Goal: Task Accomplishment & Management: Manage account settings

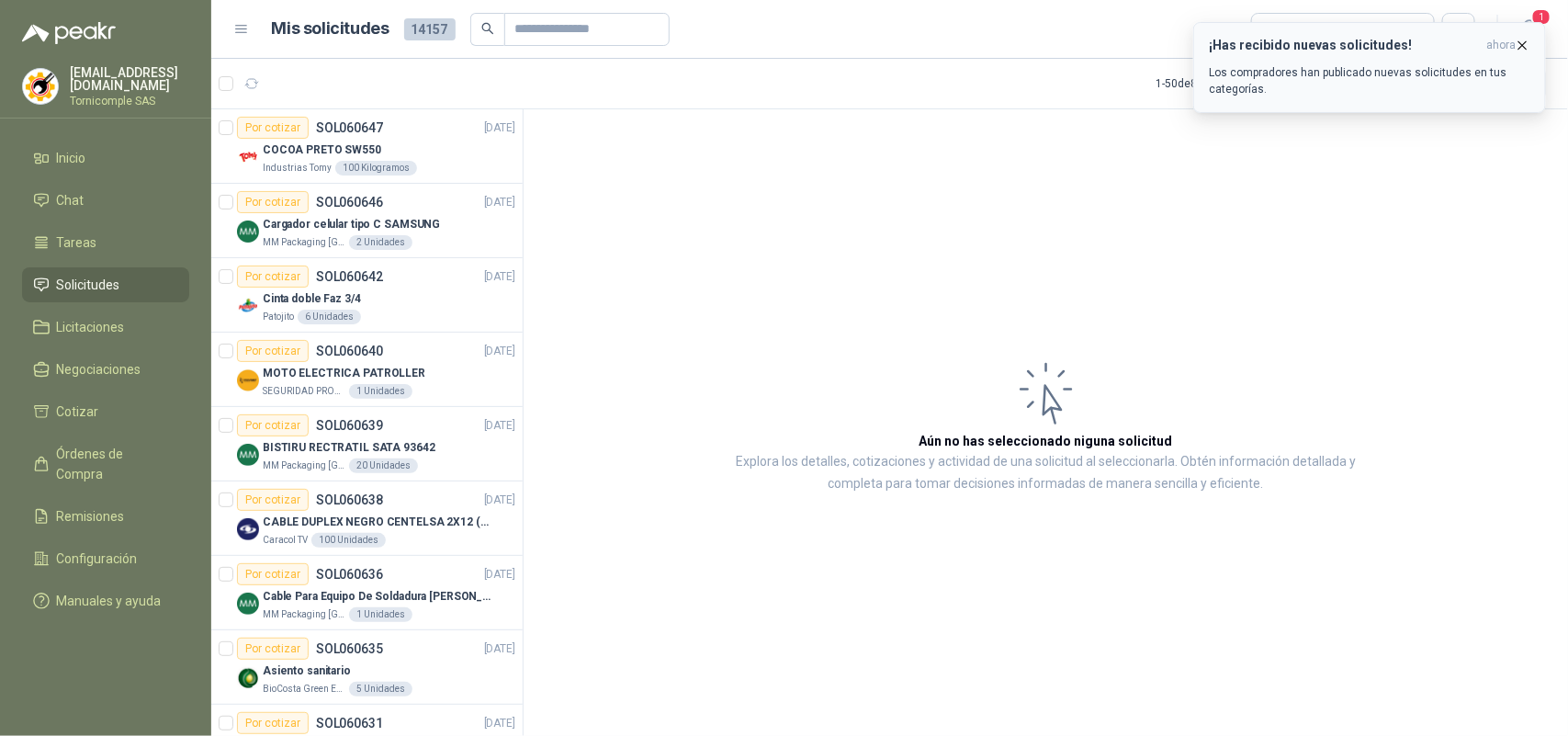
click at [1517, 49] on icon "button" at bounding box center [1522, 45] width 15 height 15
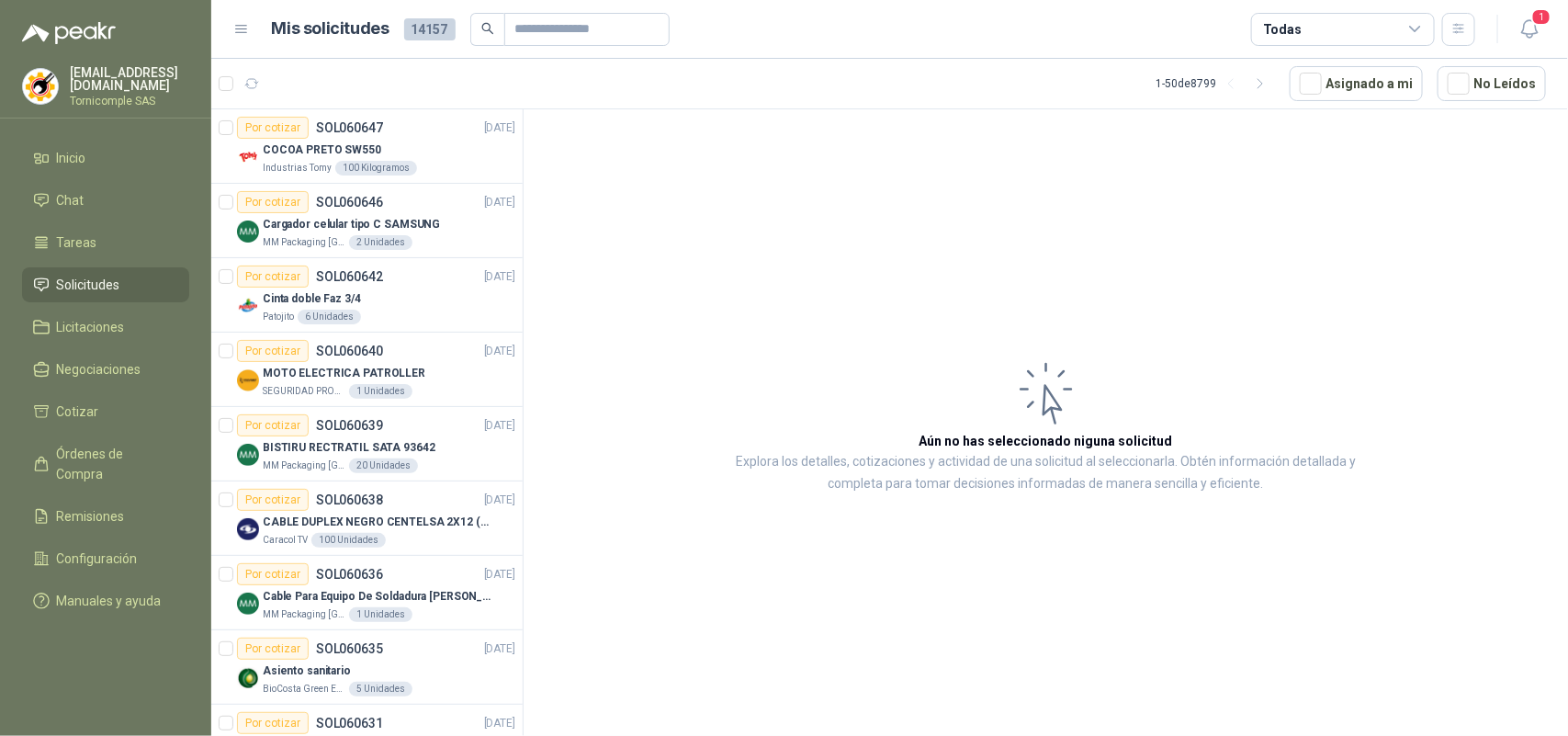
click at [1522, 42] on button "1" at bounding box center [1529, 29] width 33 height 33
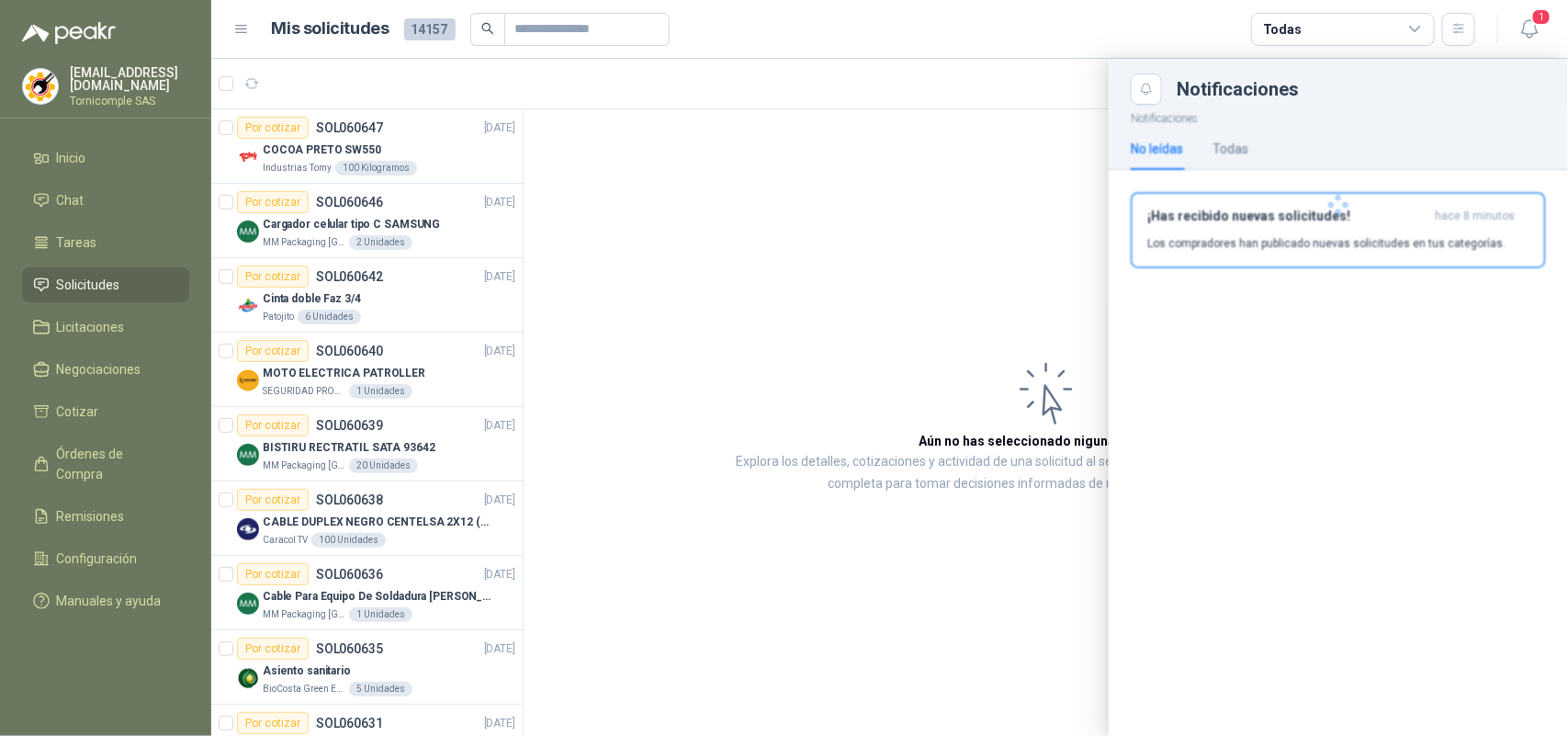
click at [1411, 244] on div at bounding box center [1338, 205] width 459 height 200
click at [1411, 244] on p "Los compradores han publicado nuevas solicitudes en tus categorías." at bounding box center [1326, 242] width 358 height 16
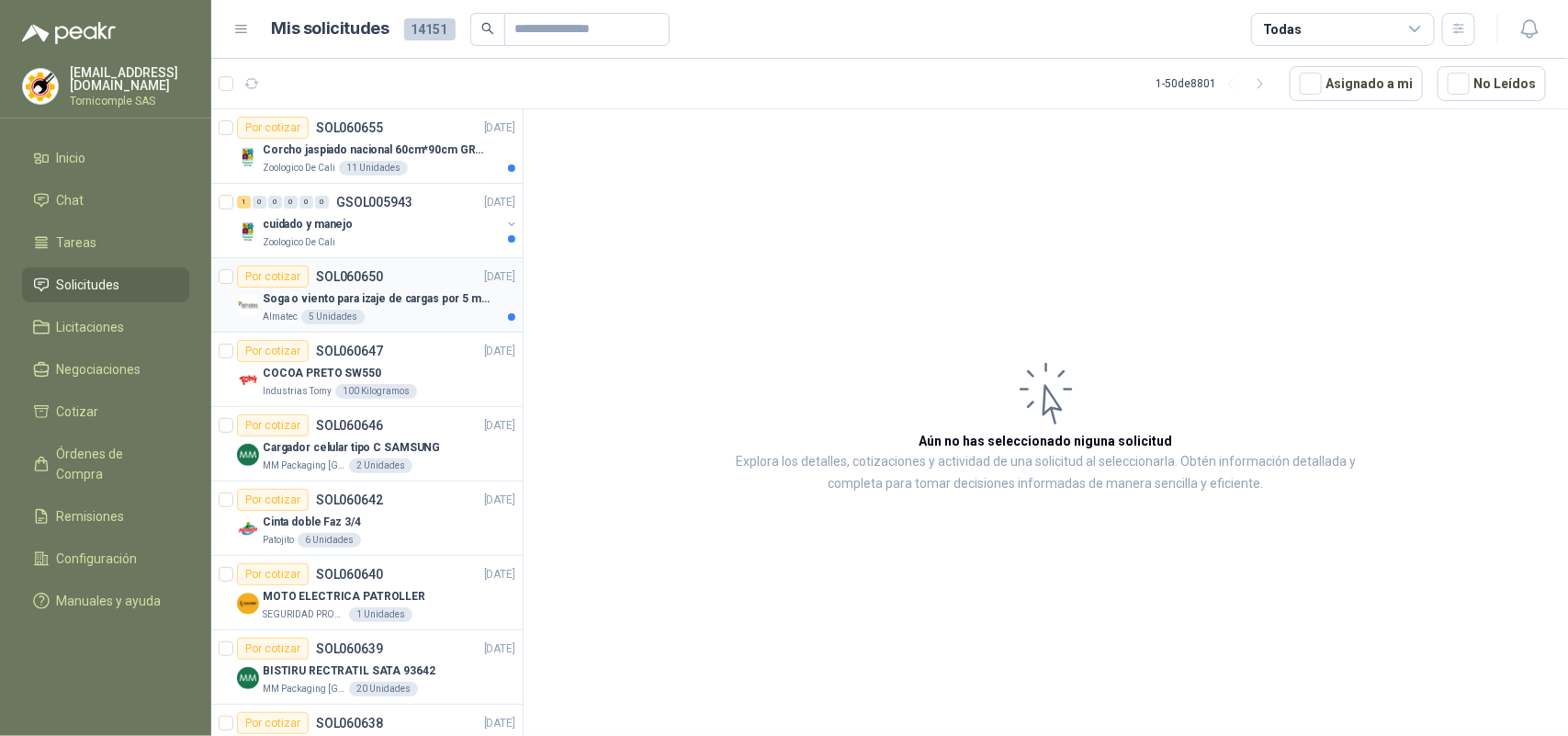
click at [313, 292] on p "Soga o viento para izaje de cargas por 5 metros" at bounding box center [377, 299] width 229 height 17
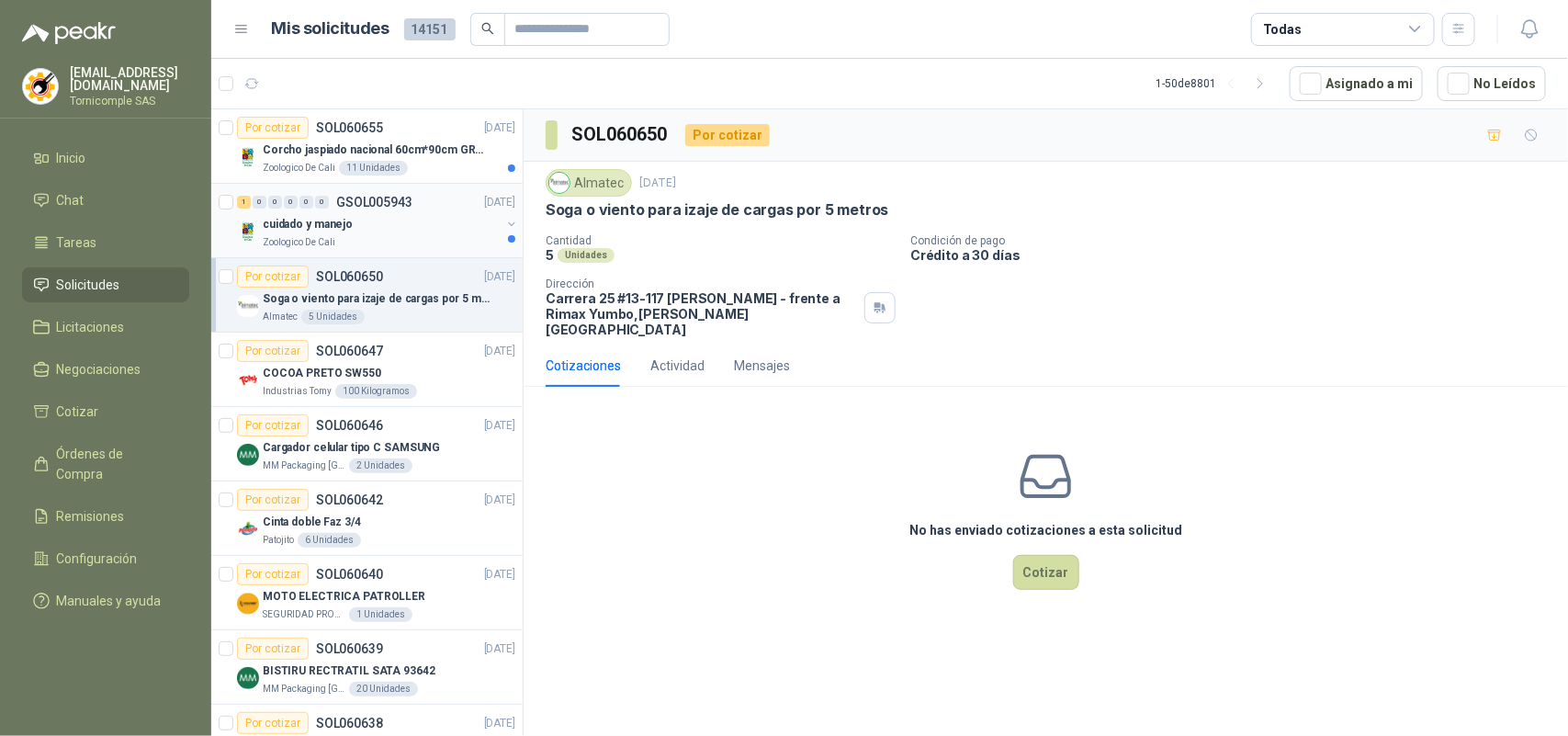
click at [331, 232] on p "cuidado y manejo" at bounding box center [307, 224] width 90 height 17
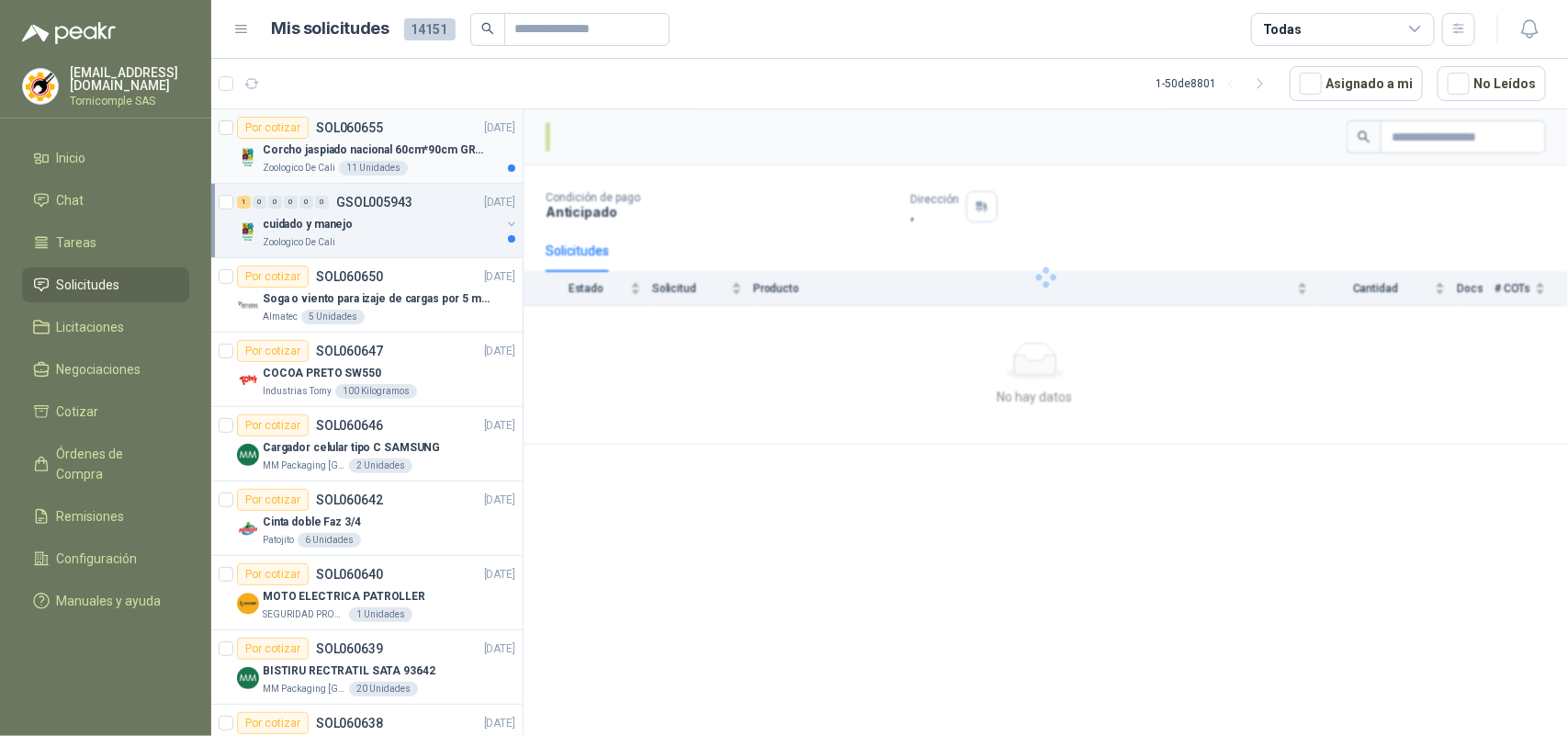
click at [363, 153] on p "Corcho jaspiado nacional 60cm*90cm GROSOR 8MM" at bounding box center [377, 150] width 229 height 17
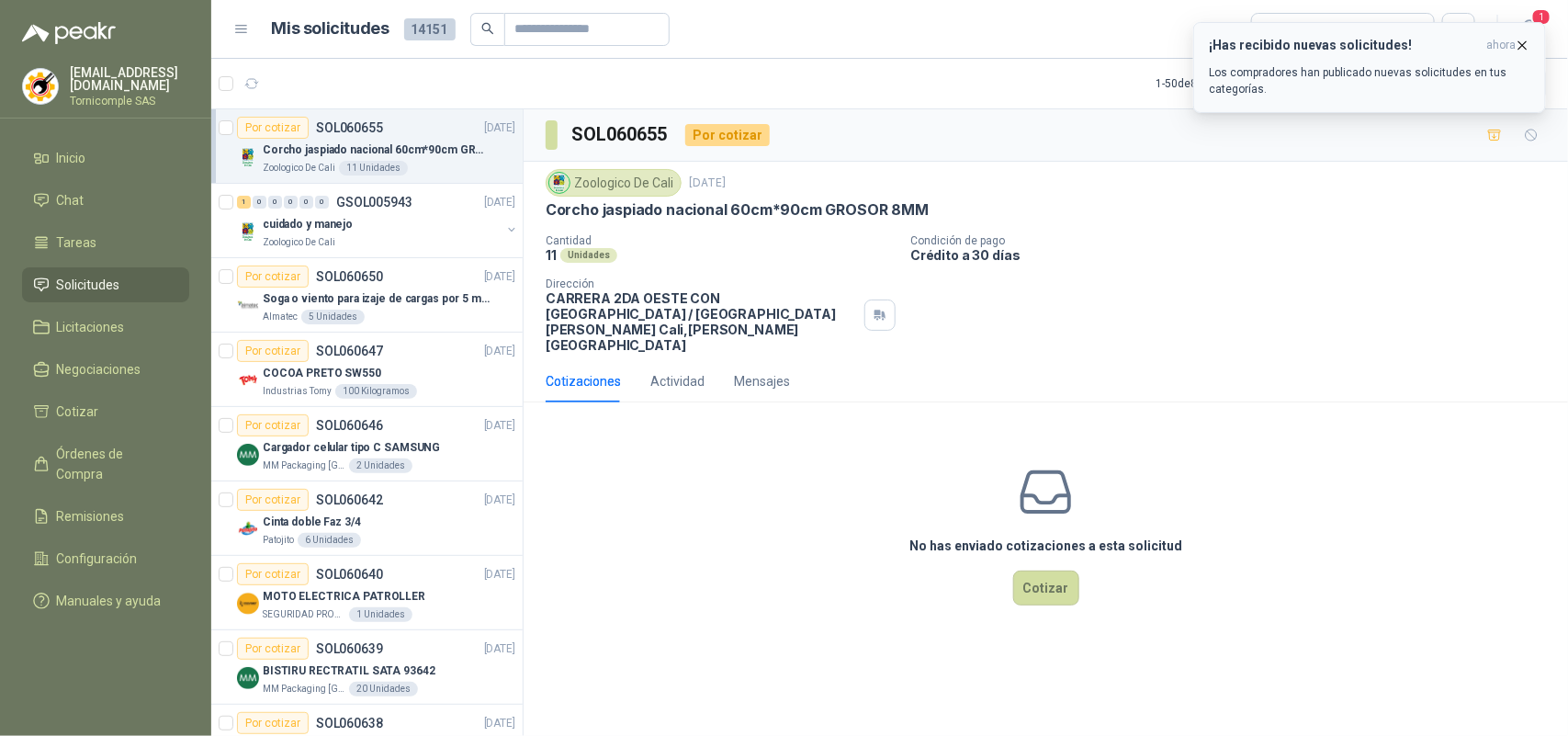
click at [1521, 37] on icon "button" at bounding box center [1522, 45] width 15 height 15
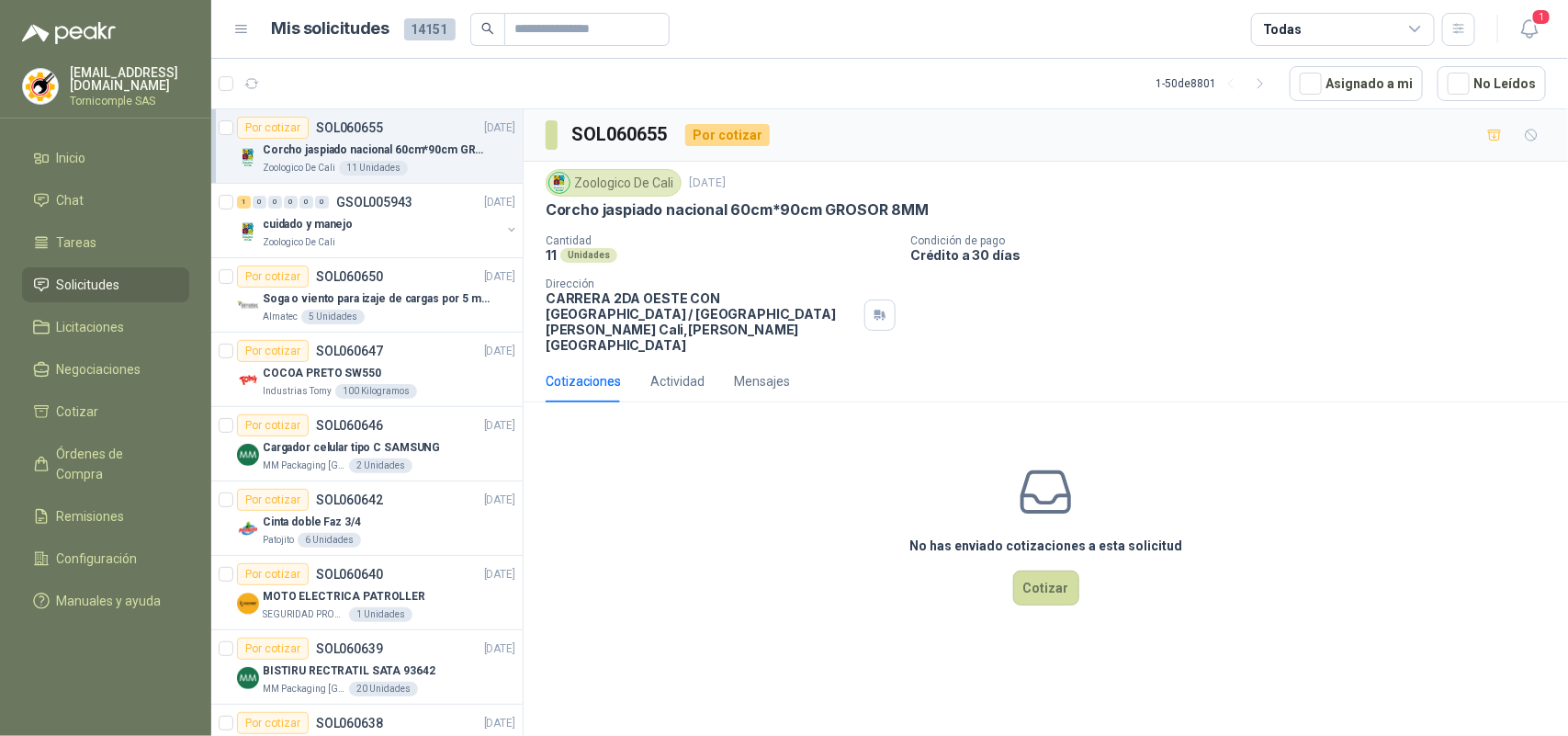
click at [1525, 37] on icon "button" at bounding box center [1530, 29] width 23 height 23
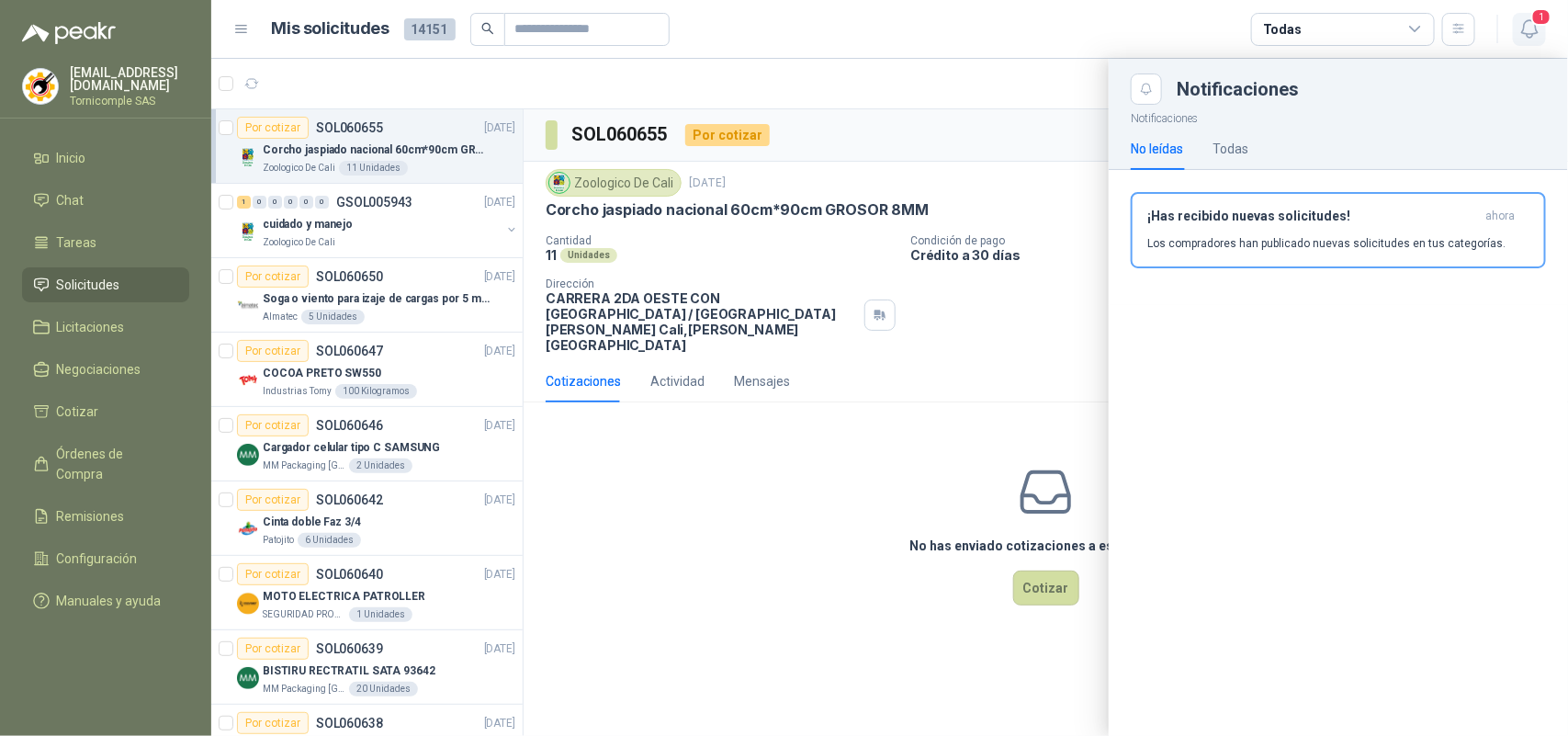
click at [1530, 26] on icon "button" at bounding box center [1530, 29] width 23 height 23
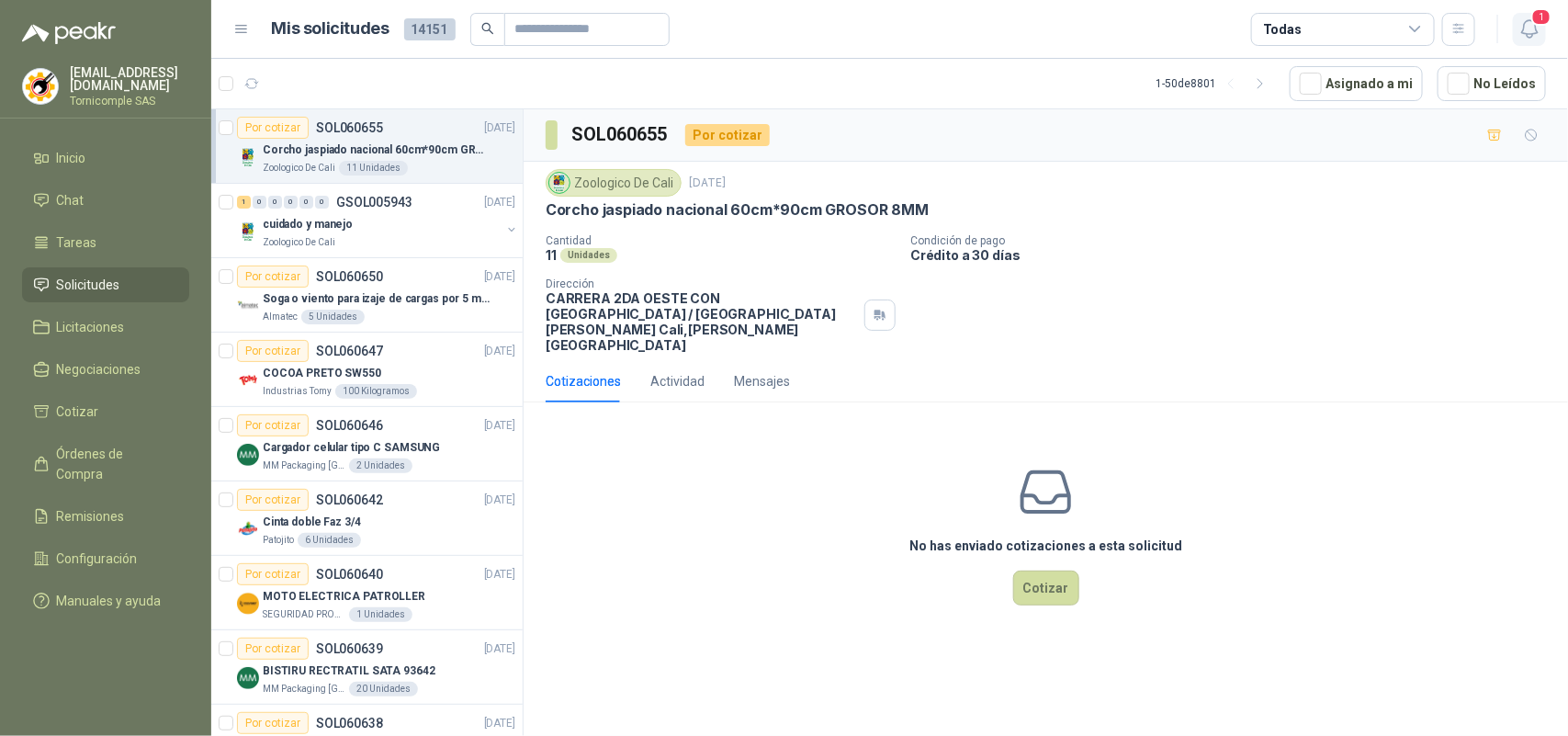
click at [1530, 26] on icon "button" at bounding box center [1530, 29] width 23 height 23
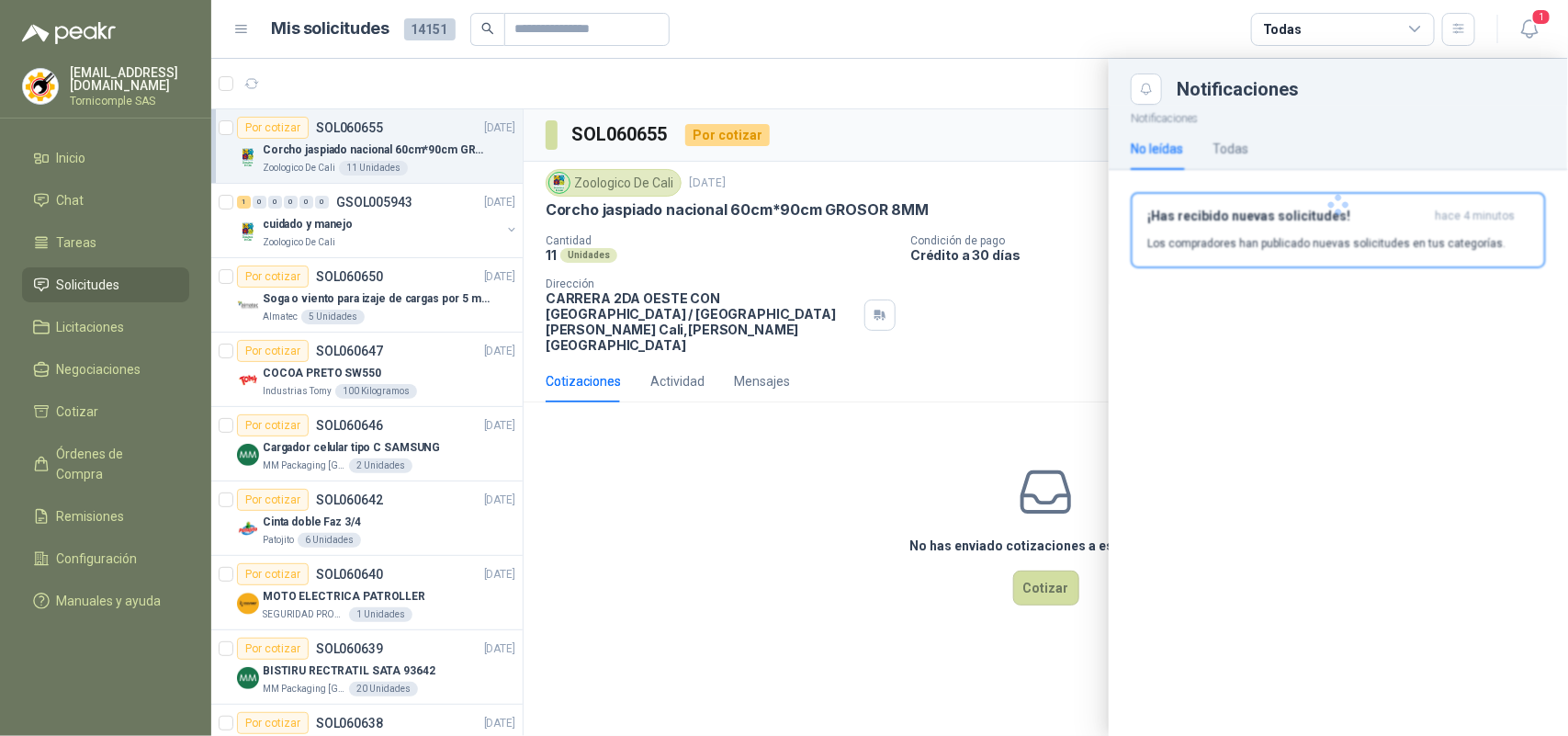
click at [1454, 182] on div at bounding box center [1338, 205] width 459 height 200
click at [1448, 200] on button "¡Has recibido nuevas solicitudes! hace 4 minutos Los compradores han publicado …" at bounding box center [1338, 230] width 415 height 76
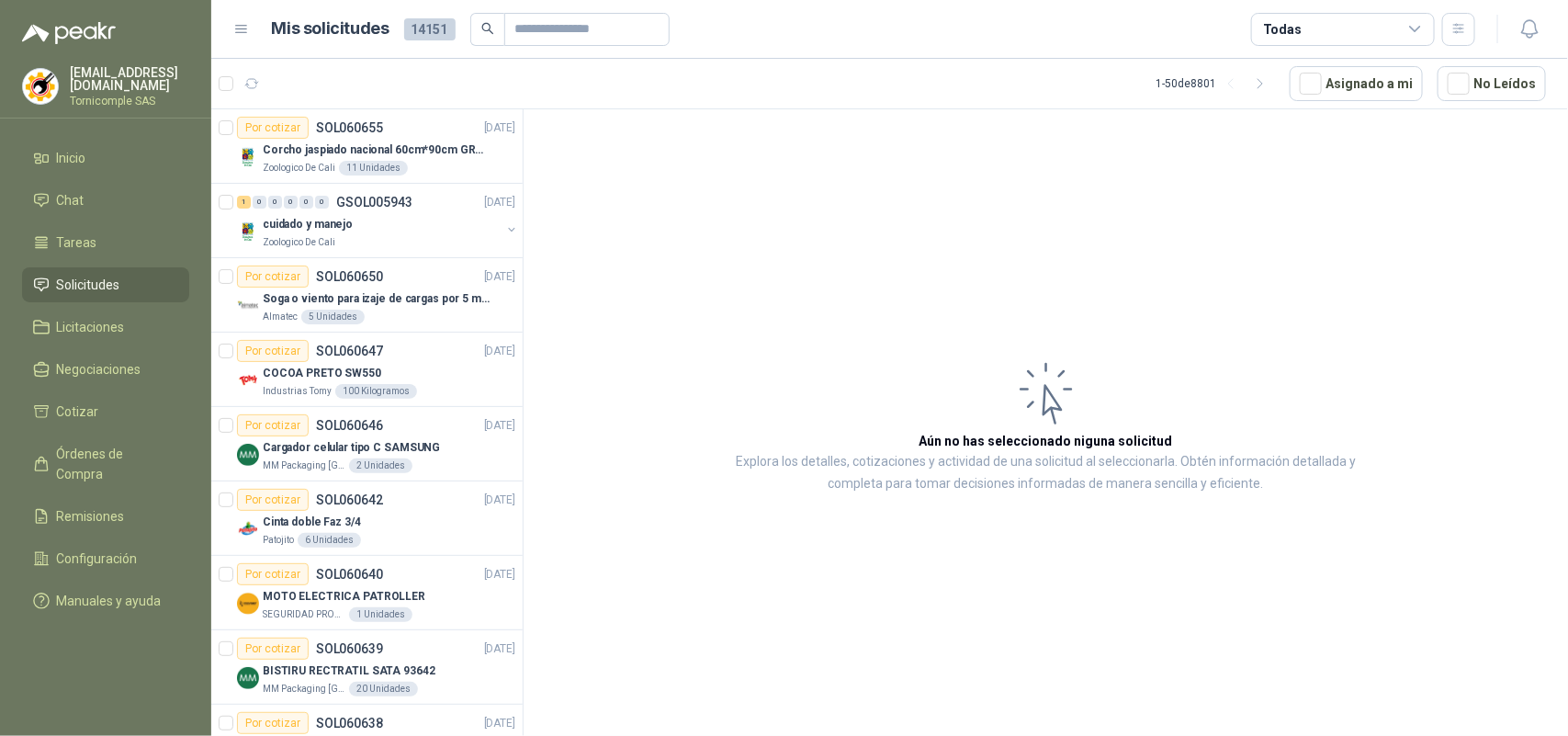
click at [65, 268] on link "Solicitudes" at bounding box center [105, 284] width 167 height 35
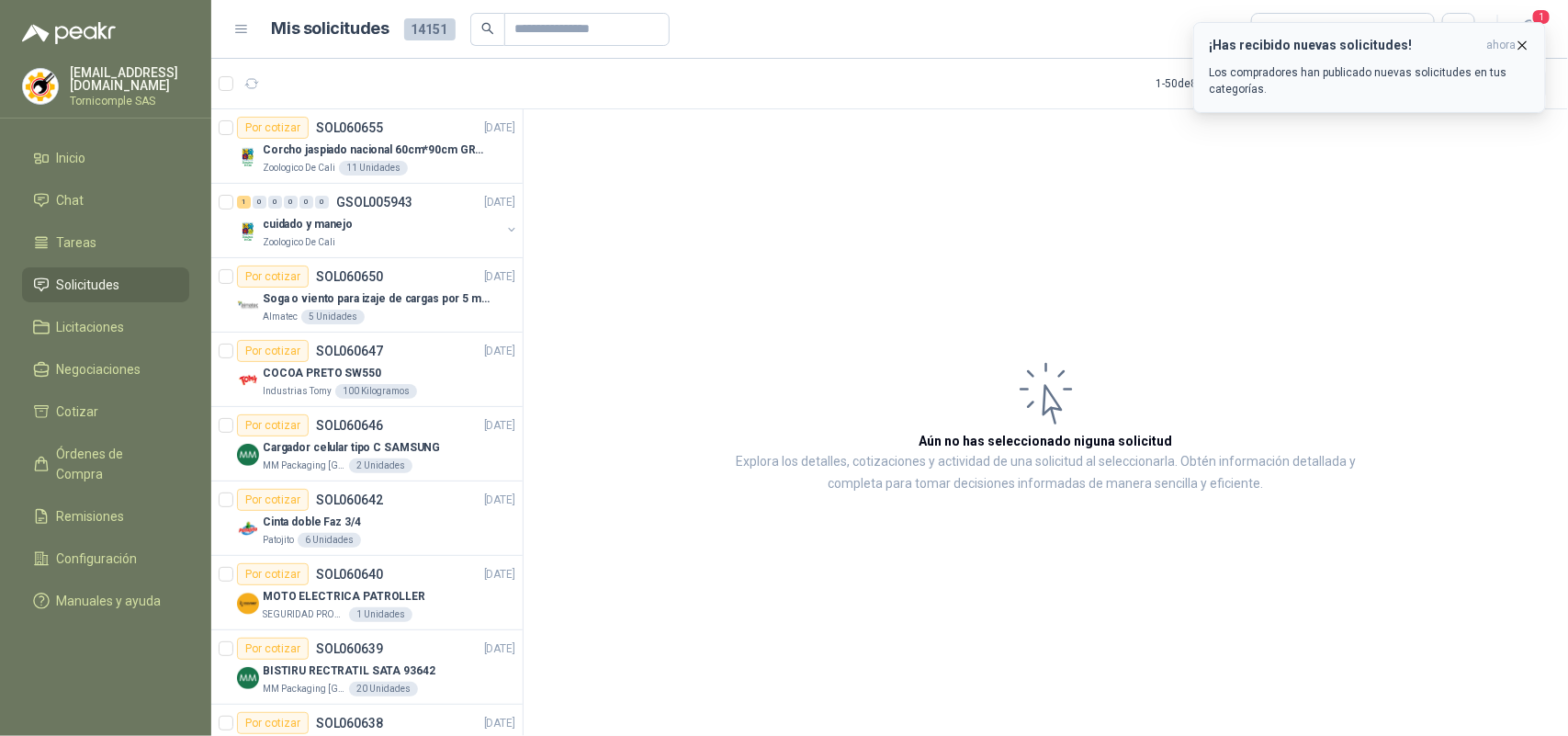
click at [1507, 53] on span "ahora" at bounding box center [1500, 45] width 30 height 15
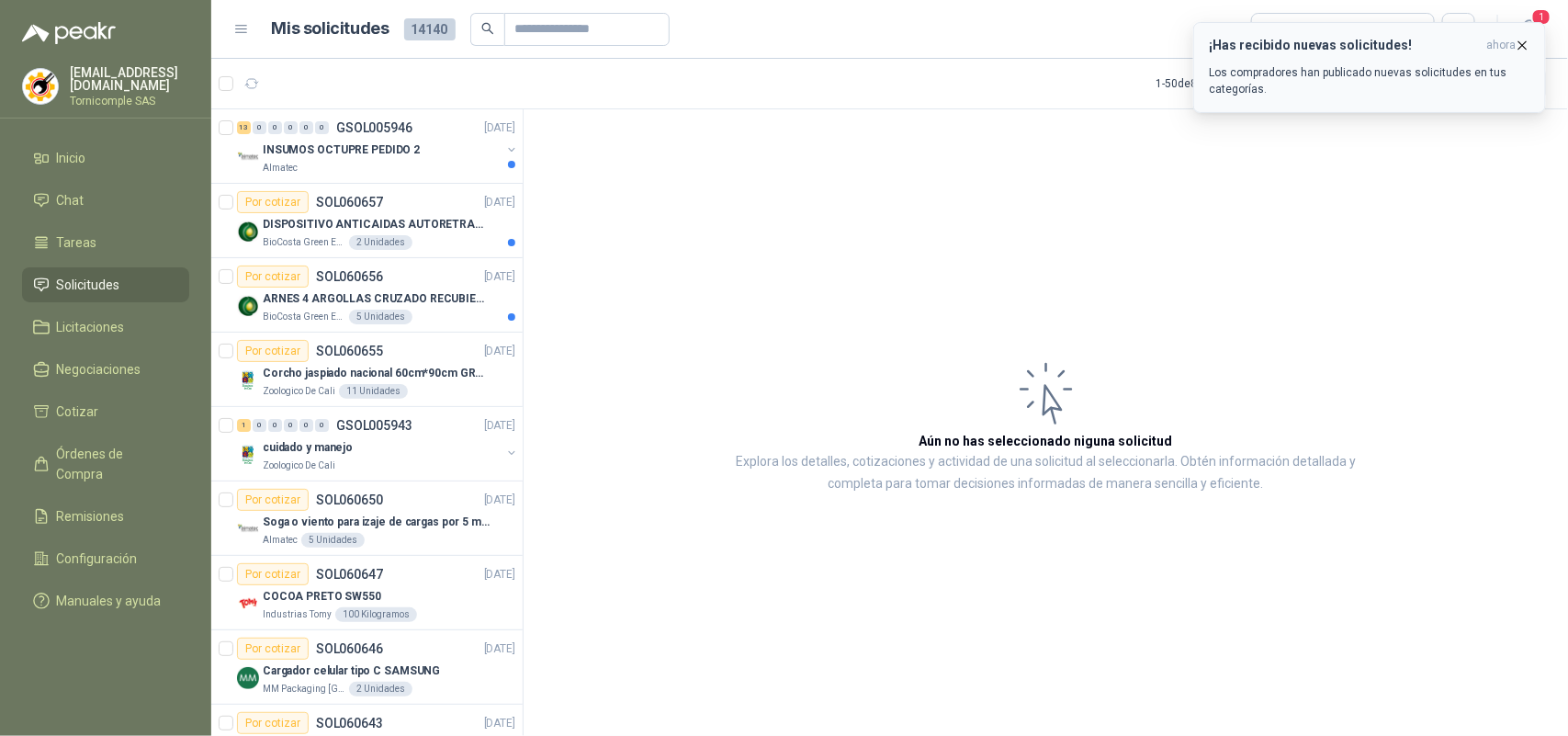
click at [1450, 70] on p "Los compradores han publicado nuevas solicitudes en tus categorías." at bounding box center [1369, 80] width 322 height 33
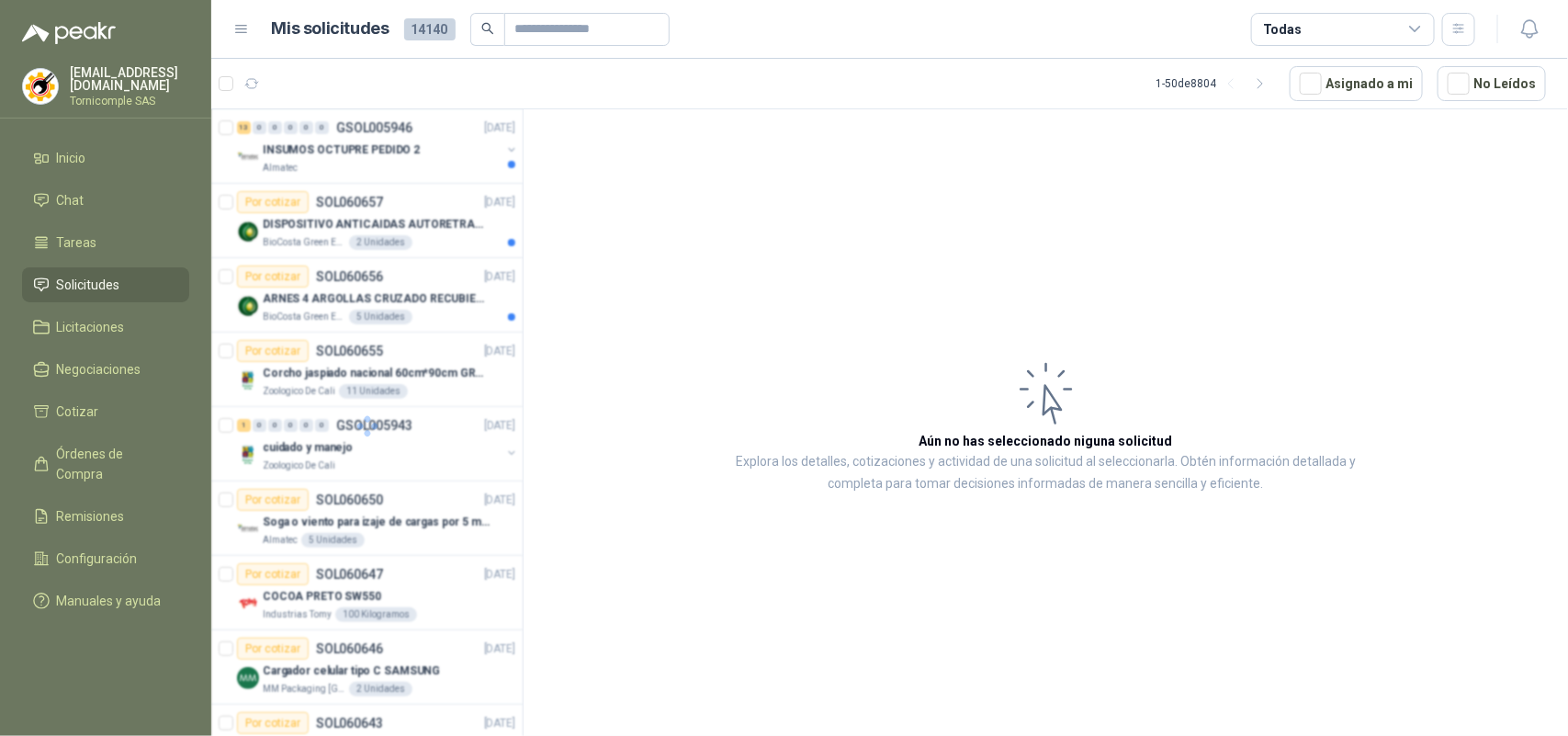
click at [400, 235] on div "DISPOSITIVO ANTICAIDAS AUTORETRACTIL" at bounding box center [388, 223] width 253 height 22
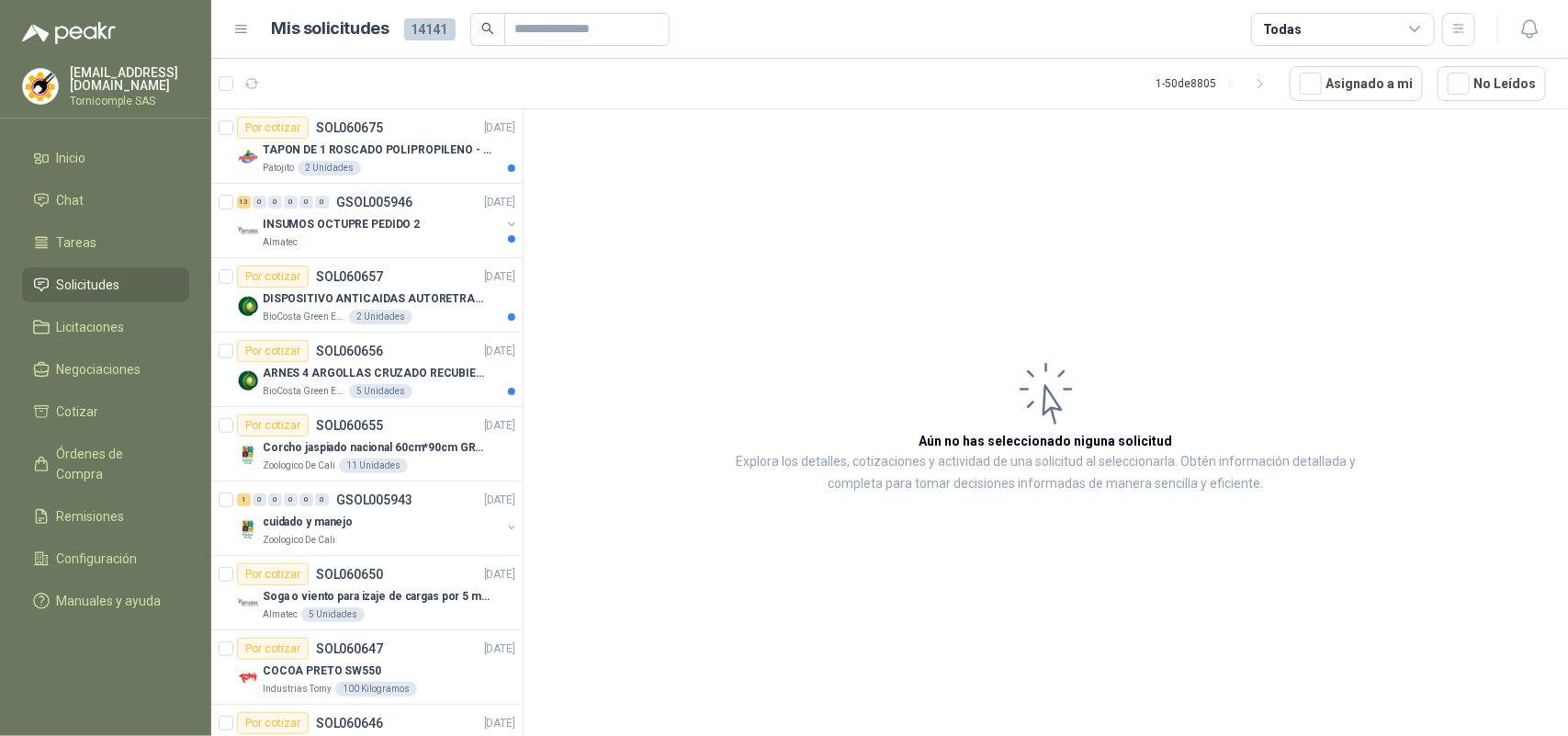
click at [400, 308] on div "DISPOSITIVO ANTICAIDAS AUTORETRACTIL" at bounding box center [388, 298] width 253 height 22
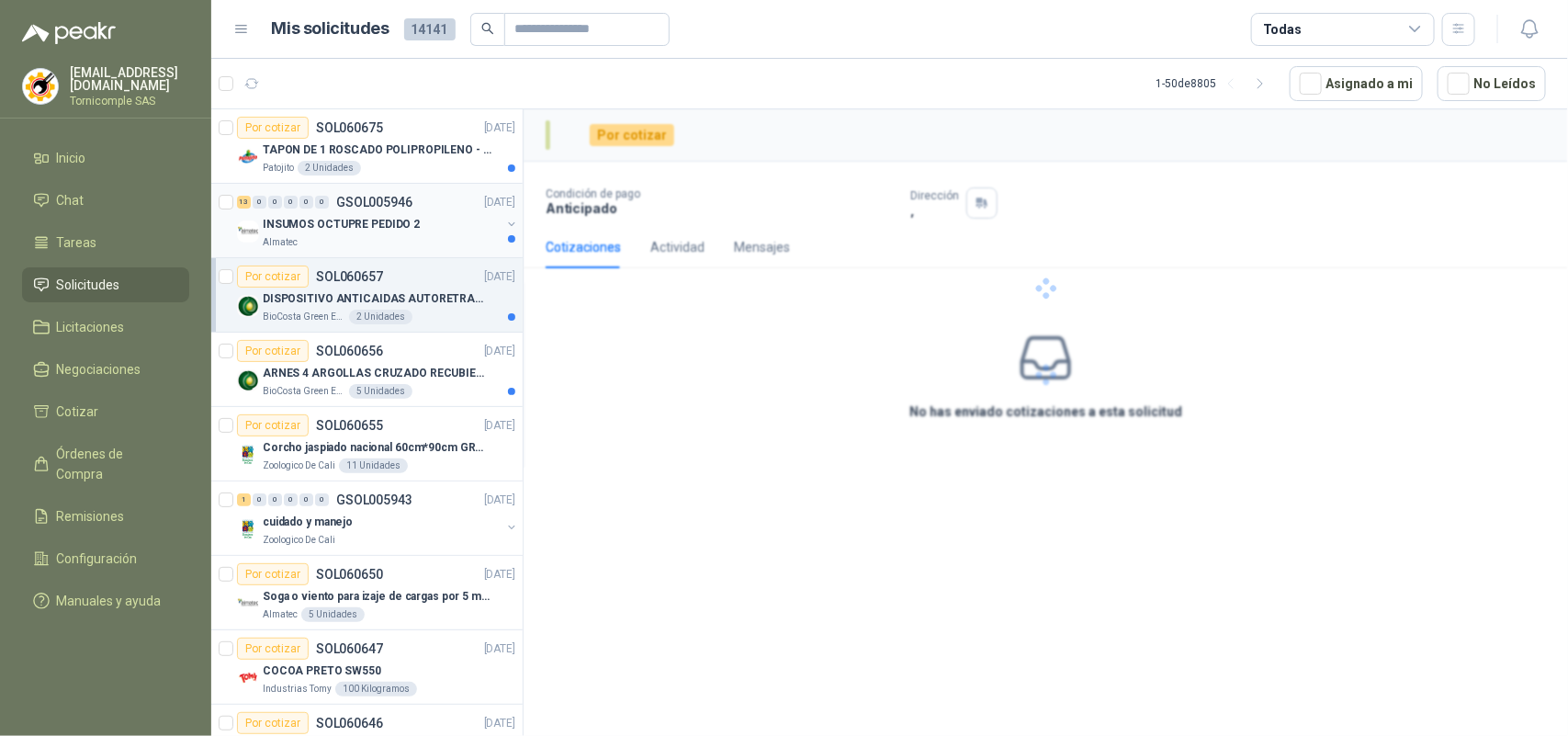
click at [397, 208] on p "GSOL005946" at bounding box center [374, 201] width 76 height 12
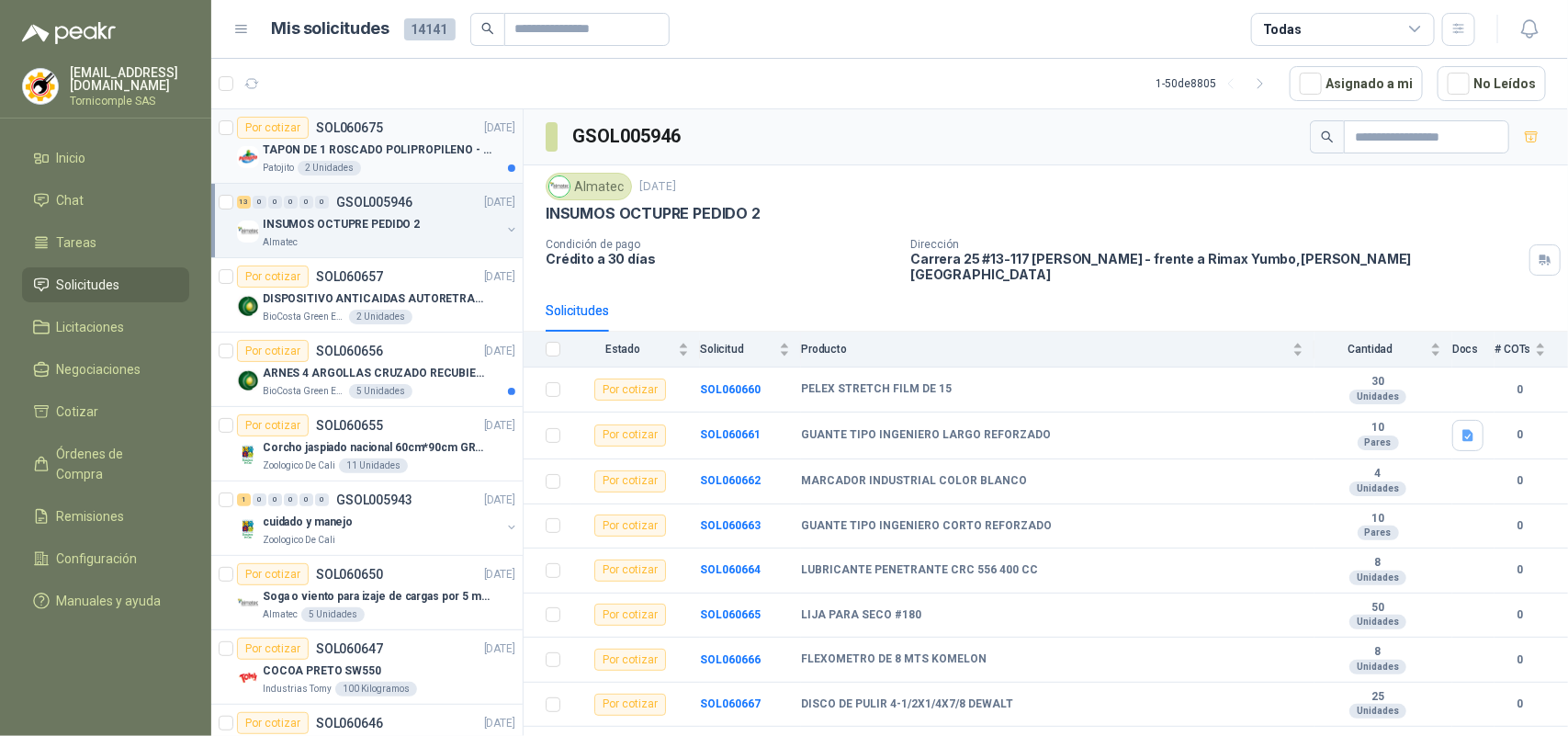
click at [359, 145] on p "TAPON DE 1 ROSCADO POLIPROPILENO - HEMBRA NPT" at bounding box center [377, 150] width 229 height 17
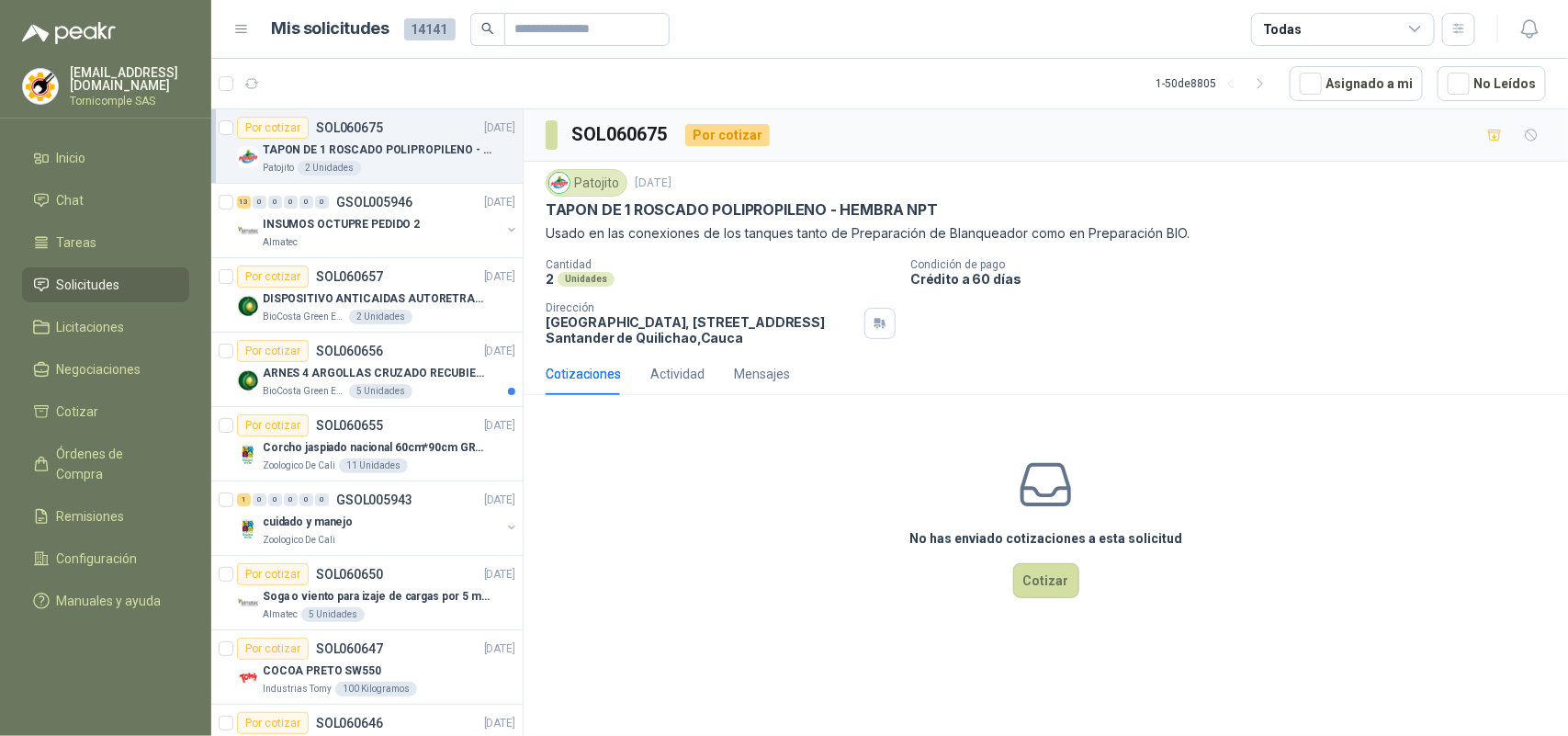
click at [81, 278] on span "Solicitudes" at bounding box center [89, 284] width 63 height 20
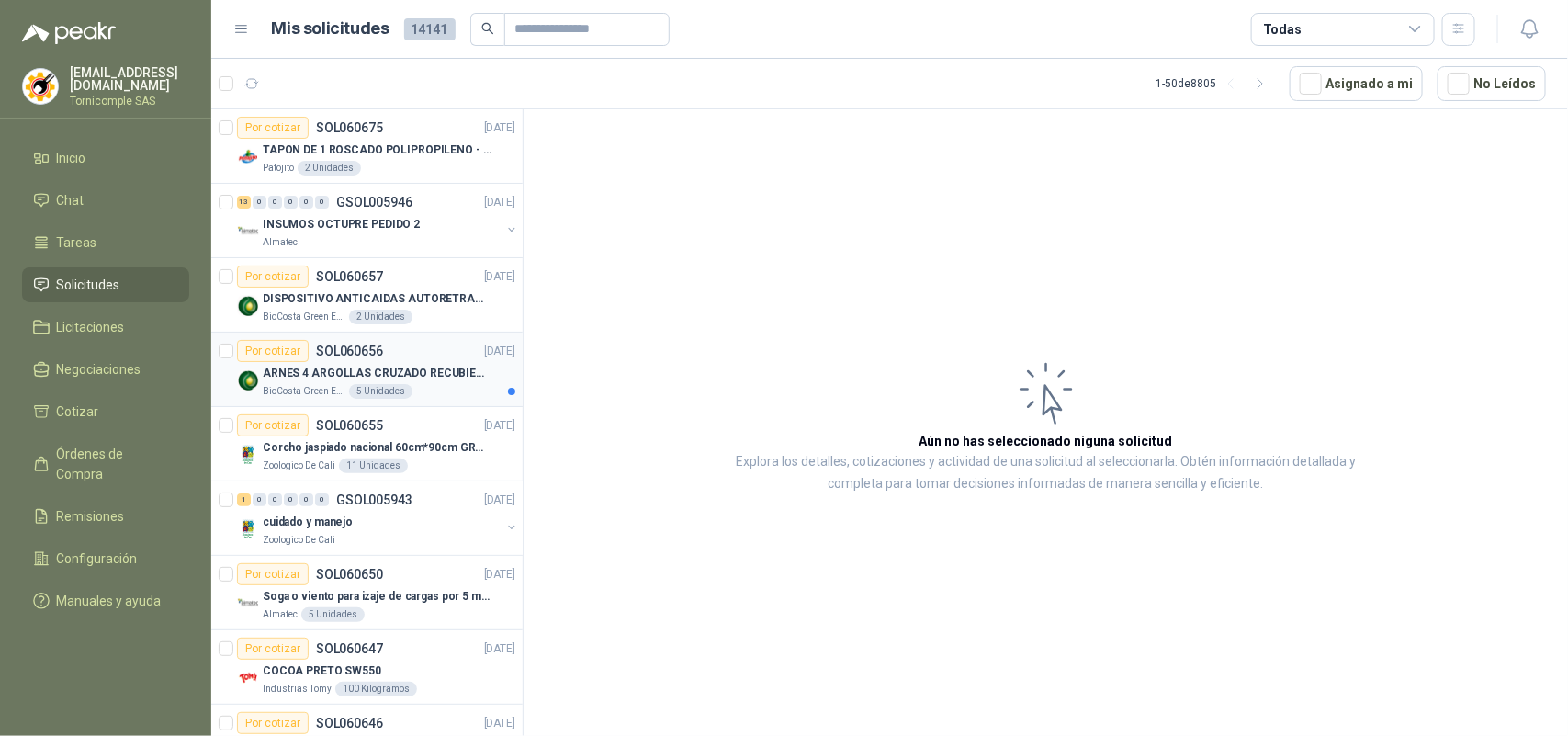
click at [324, 387] on p "BioCosta Green Energy S.A.S" at bounding box center [303, 390] width 83 height 14
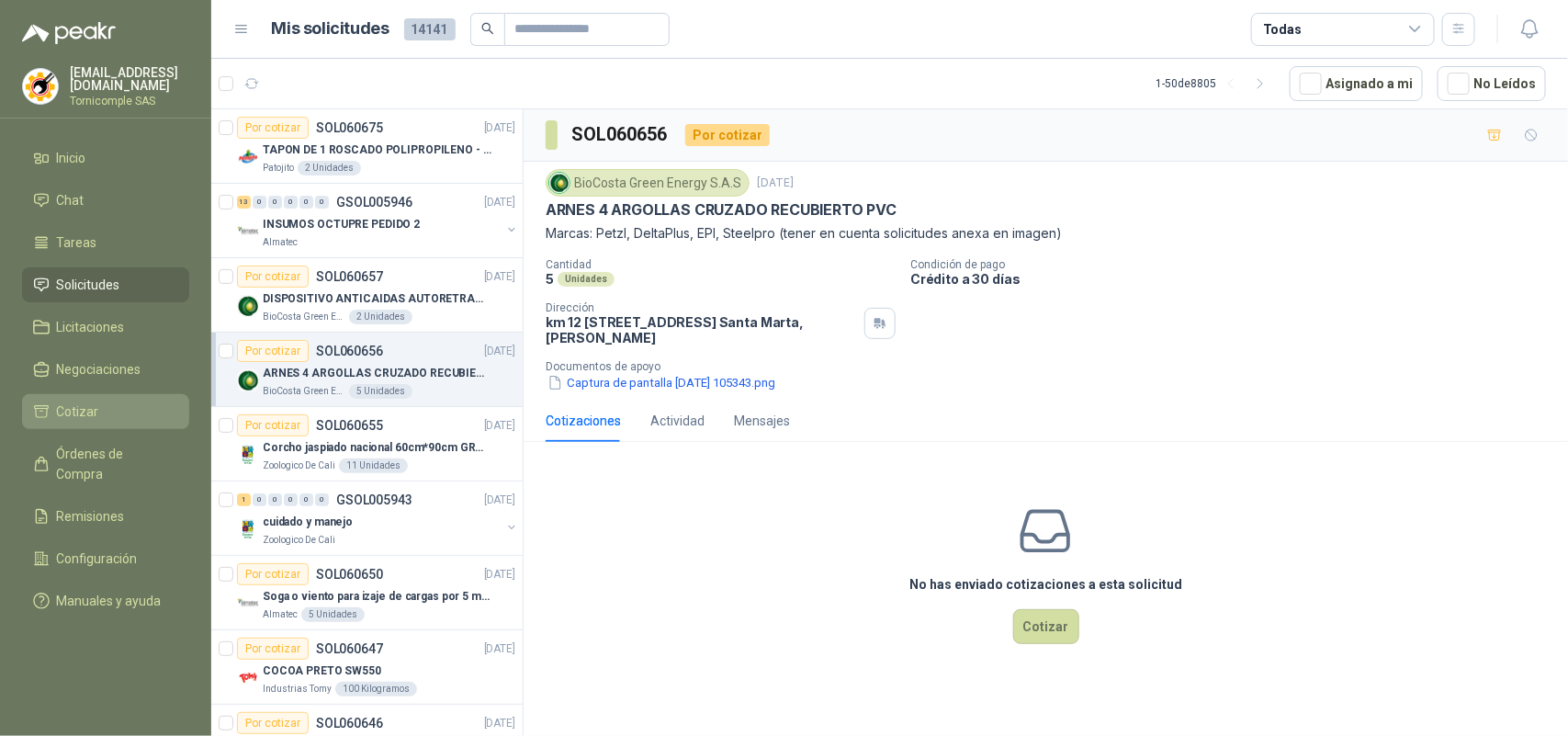
click at [101, 402] on li "Cotizar" at bounding box center [106, 411] width 145 height 20
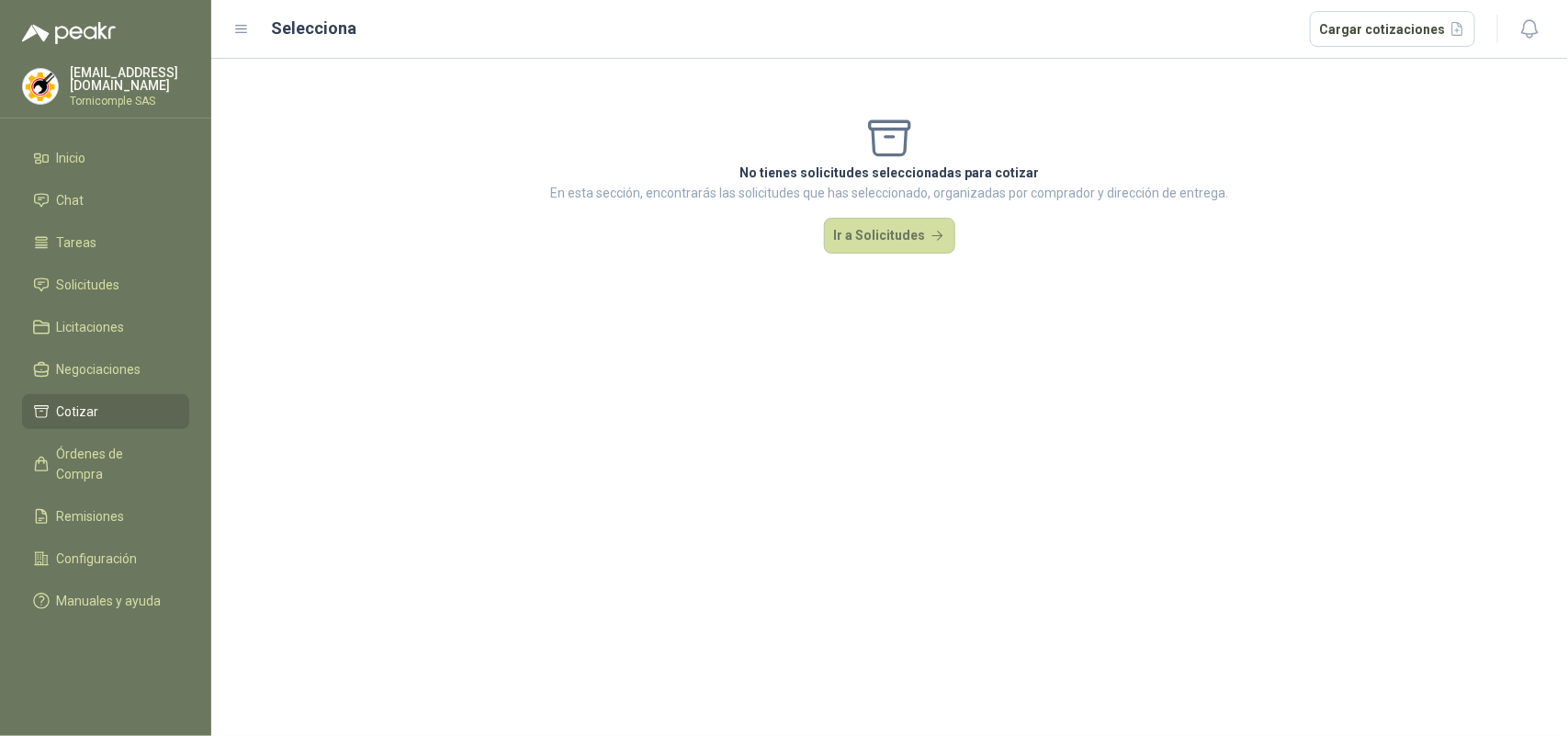
click at [112, 259] on ul "Inicio Chat Tareas Solicitudes Licitaciones Negociaciones Cotizar Órdenes de Co…" at bounding box center [105, 383] width 211 height 485
click at [115, 275] on span "Solicitudes" at bounding box center [89, 284] width 63 height 20
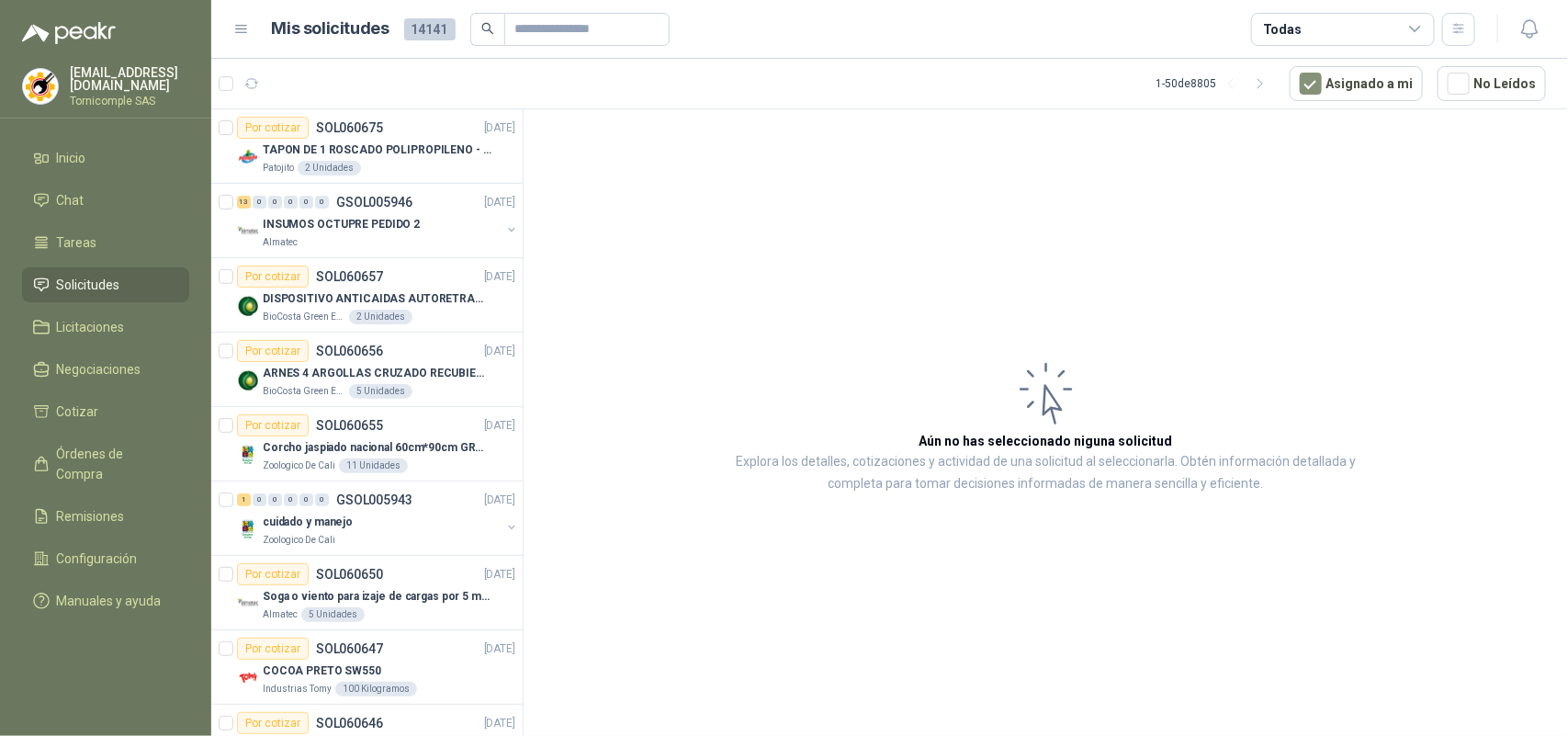
click at [78, 269] on link "Solicitudes" at bounding box center [105, 284] width 167 height 35
click at [94, 140] on link "Inicio" at bounding box center [105, 158] width 167 height 35
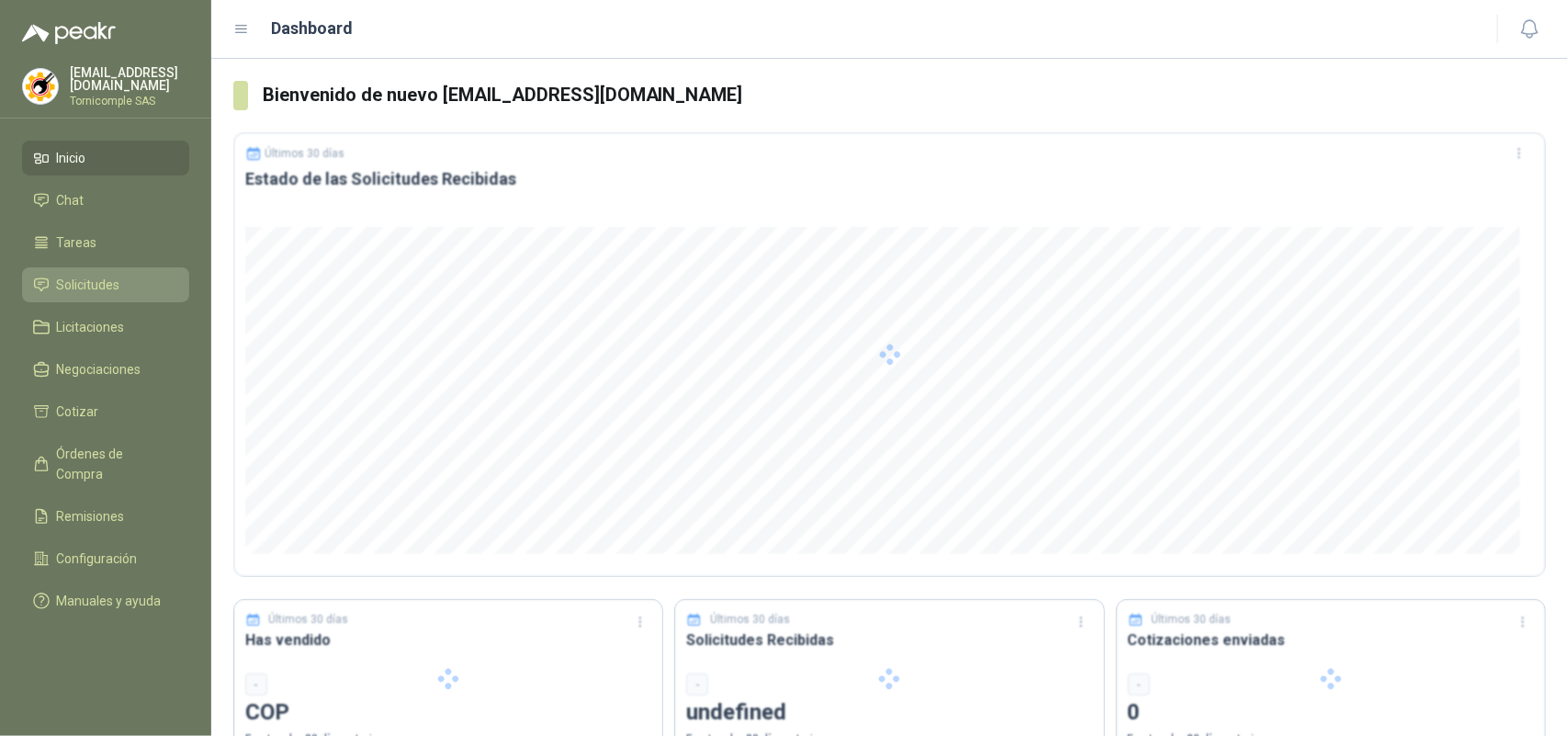
click at [129, 281] on li "Solicitudes" at bounding box center [106, 284] width 145 height 20
